Goal: Information Seeking & Learning: Learn about a topic

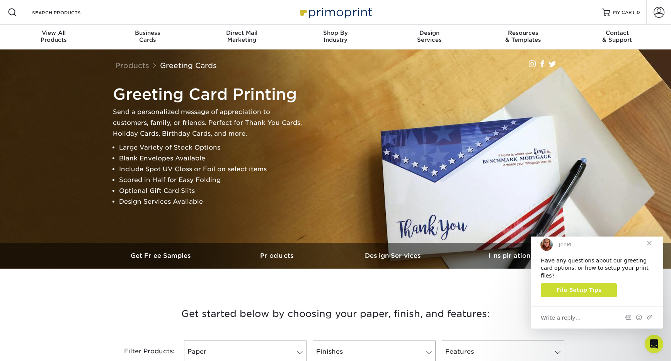
click at [649, 249] on span "Close" at bounding box center [649, 243] width 28 height 28
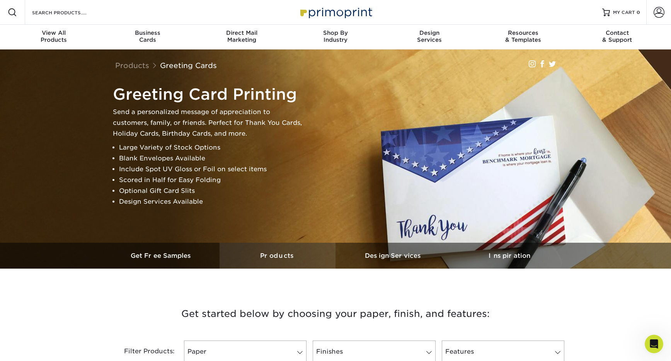
click at [276, 255] on h3 "Products" at bounding box center [278, 255] width 116 height 7
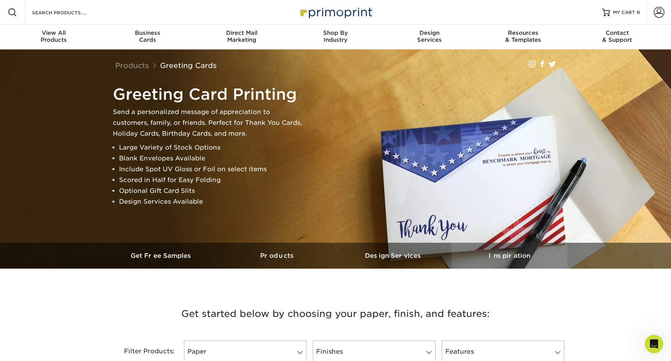
click at [503, 256] on h3 "Inspiration" at bounding box center [509, 255] width 116 height 7
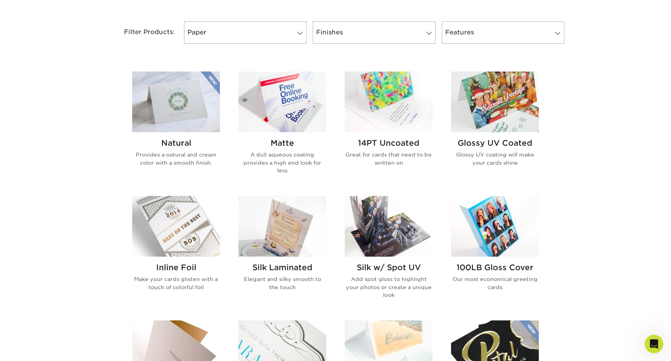
scroll to position [288, 0]
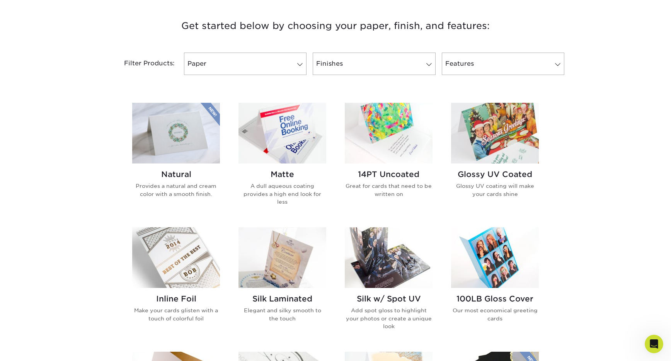
click at [501, 144] on img at bounding box center [495, 133] width 88 height 61
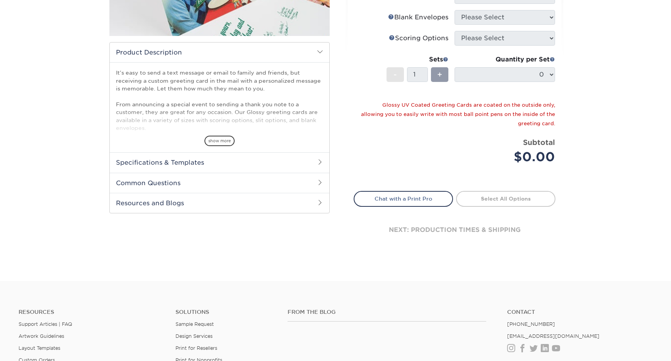
scroll to position [231, 0]
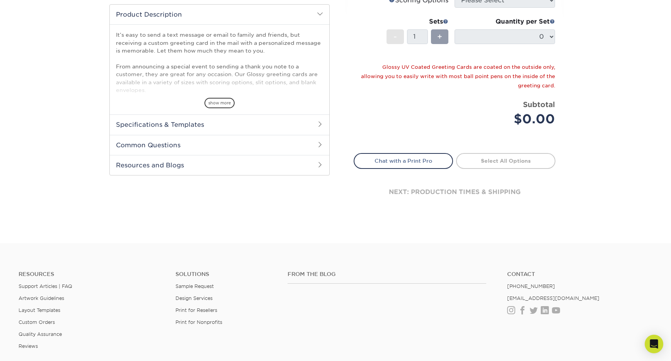
click at [184, 167] on h2 "Resources and Blogs" at bounding box center [220, 165] width 220 height 20
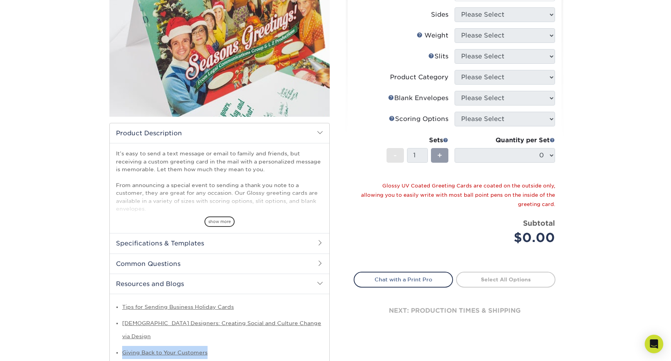
scroll to position [0, 0]
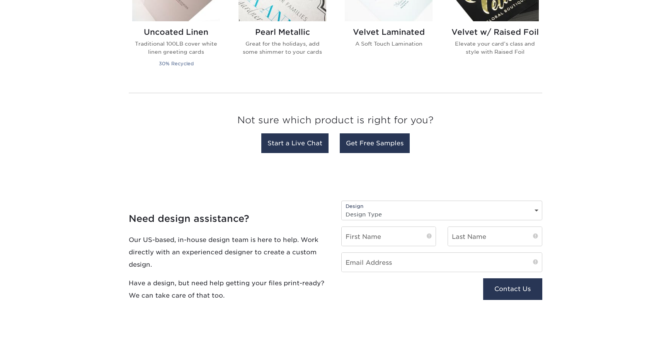
scroll to position [691, 0]
